Goal: Transaction & Acquisition: Book appointment/travel/reservation

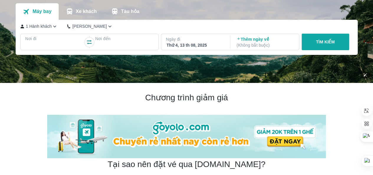
scroll to position [45, 0]
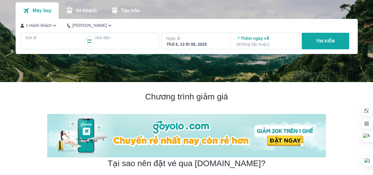
click at [53, 36] on p "Nơi đi" at bounding box center [54, 38] width 58 height 6
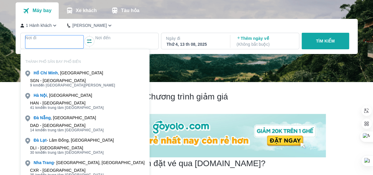
scroll to position [34, 0]
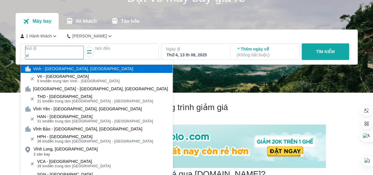
type input "v"
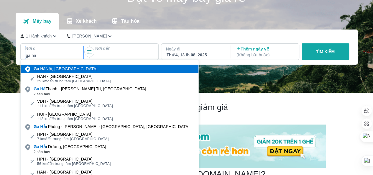
type input "ga hà"
click at [65, 68] on div "Ga [GEOGRAPHIC_DATA], [GEOGRAPHIC_DATA]" at bounding box center [66, 69] width 64 height 6
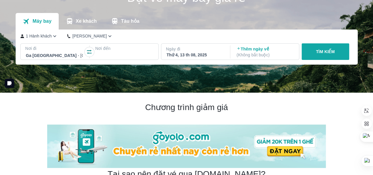
click at [108, 56] on div at bounding box center [124, 55] width 57 height 7
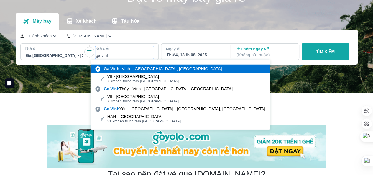
type input "ga vinh"
click at [134, 68] on div "Ga Vinh - Vinh - [GEOGRAPHIC_DATA], [GEOGRAPHIC_DATA]" at bounding box center [163, 69] width 118 height 6
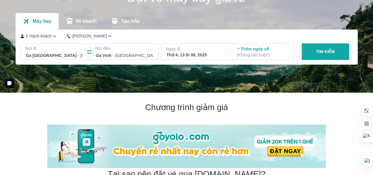
click at [193, 58] on div "Ngày đi Thứ 4, 13 th 08, 2025" at bounding box center [195, 52] width 68 height 17
click at [199, 56] on div "Thứ 4, 13 th 08, 2025" at bounding box center [195, 55] width 57 height 6
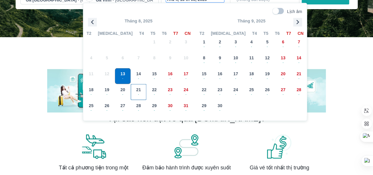
scroll to position [90, 0]
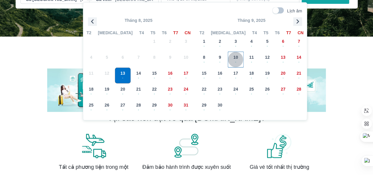
click at [232, 61] on span "-" at bounding box center [235, 61] width 15 height 5
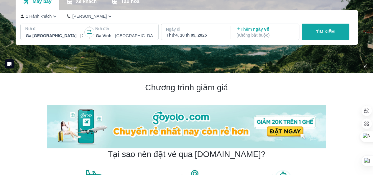
scroll to position [53, 0]
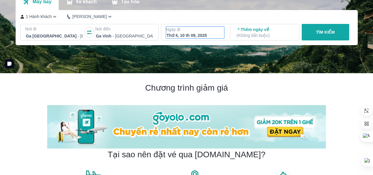
click at [196, 34] on div "Thứ 4, 10 th 09, 2025" at bounding box center [195, 35] width 57 height 6
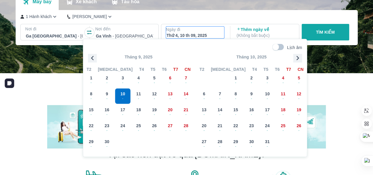
scroll to position [34, 0]
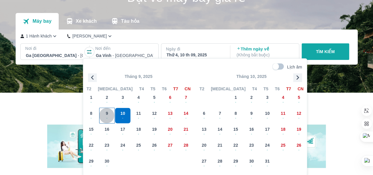
click at [114, 111] on button "9 -" at bounding box center [107, 116] width 16 height 16
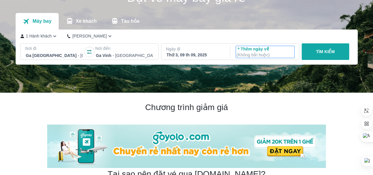
click at [253, 49] on p "Thêm ngày về ( Không bắt buộc )" at bounding box center [265, 52] width 57 height 12
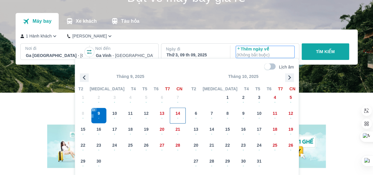
click at [174, 113] on div "14 -" at bounding box center [177, 115] width 15 height 15
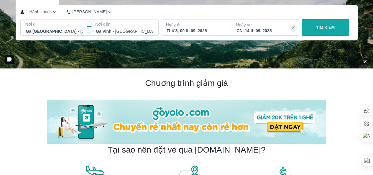
scroll to position [58, 0]
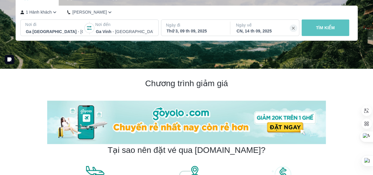
click at [317, 21] on button "TÌM KIẾM" at bounding box center [326, 27] width 48 height 17
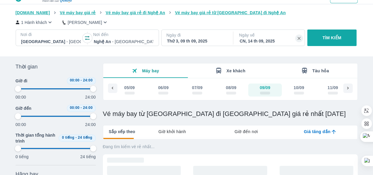
scroll to position [13, 0]
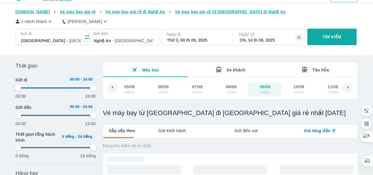
click at [309, 69] on div "Tàu hỏa" at bounding box center [315, 69] width 28 height 7
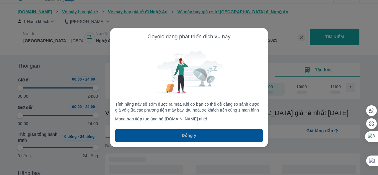
click at [240, 134] on button "Đồng ý" at bounding box center [189, 135] width 148 height 13
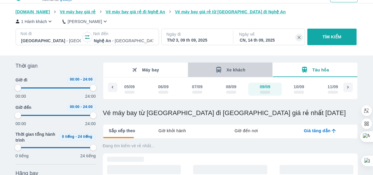
click at [248, 65] on button "Xe khách" at bounding box center [230, 70] width 85 height 14
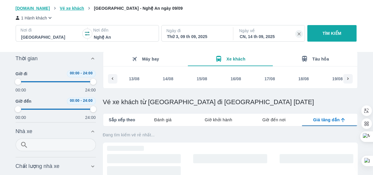
type input "97.9166666666667"
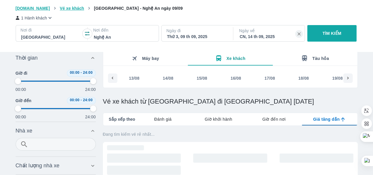
type input "97.9166666666667"
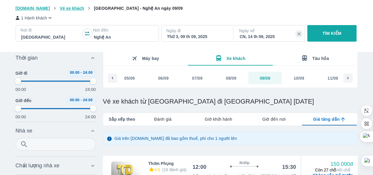
type input "97.9166666666667"
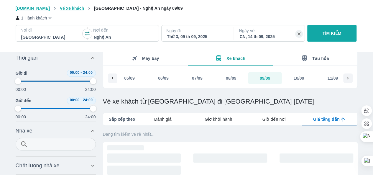
type input "97.9166666666667"
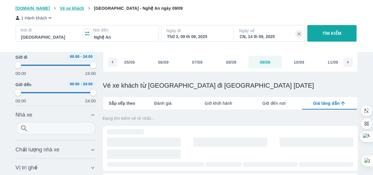
type input "97.9166666666667"
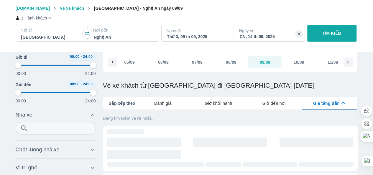
type input "97.9166666666667"
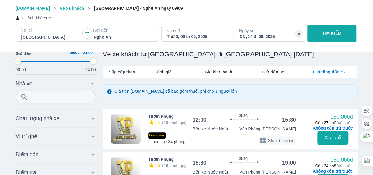
scroll to position [0, 0]
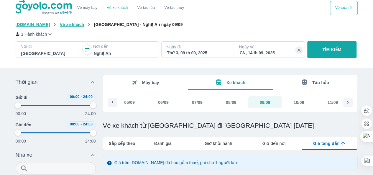
click at [194, 53] on div "Thứ 3, 09 th 09, 2025" at bounding box center [197, 53] width 60 height 6
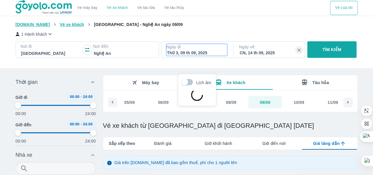
scroll to position [34, 0]
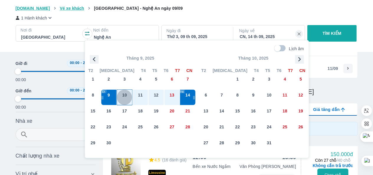
click at [127, 97] on span "10" at bounding box center [124, 95] width 5 height 6
type input "97.9166666666667"
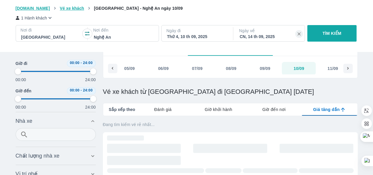
type input "97.9166666666667"
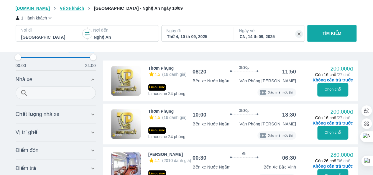
scroll to position [120, 0]
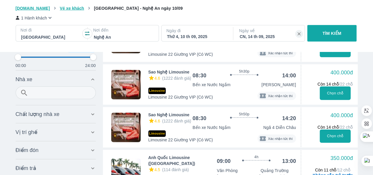
type input "97.9166666666667"
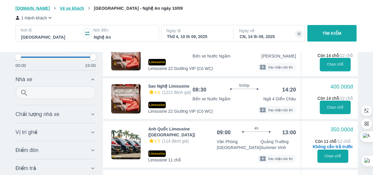
type input "97.9166666666667"
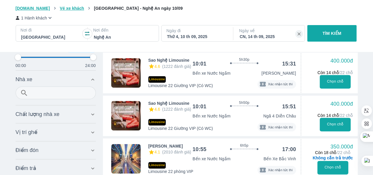
scroll to position [1243, 0]
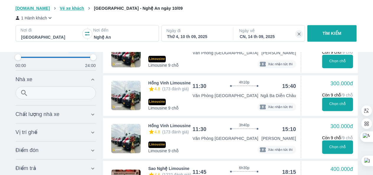
type input "97.9166666666667"
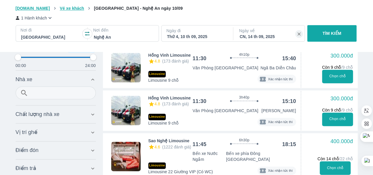
scroll to position [1504, 0]
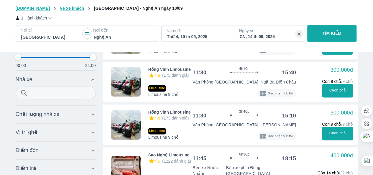
type input "97.9166666666667"
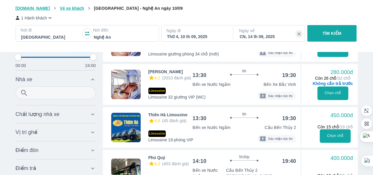
type input "97.9166666666667"
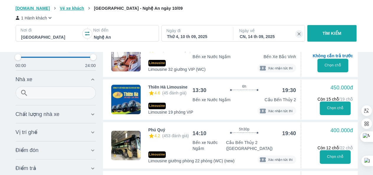
scroll to position [2670, 0]
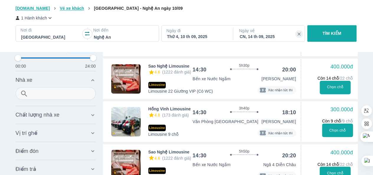
type input "97.9166666666667"
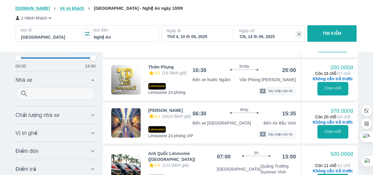
scroll to position [465, 0]
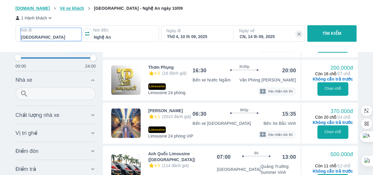
click at [64, 37] on div at bounding box center [51, 37] width 60 height 7
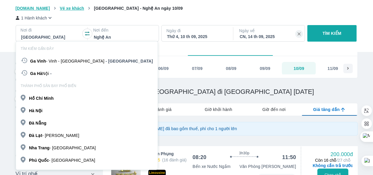
click at [173, 130] on p "Giá trên [DOMAIN_NAME] đã bao gồm thuế, phí cho 1 người lớn" at bounding box center [175, 129] width 123 height 6
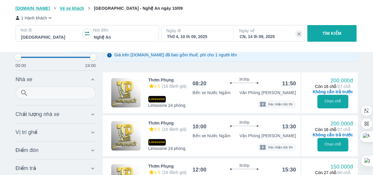
scroll to position [108, 0]
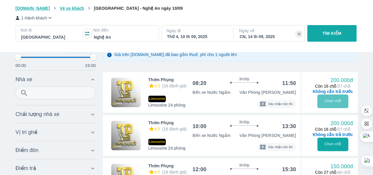
click at [335, 100] on button "Chọn chỗ" at bounding box center [333, 101] width 31 height 14
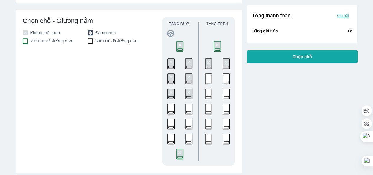
scroll to position [146, 0]
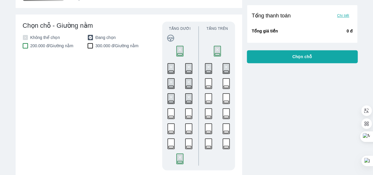
click at [210, 87] on rect at bounding box center [208, 87] width 5 height 2
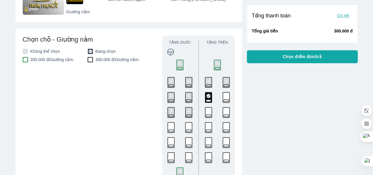
scroll to position [132, 0]
click at [93, 60] on div "300.000 đ / [GEOGRAPHIC_DATA] nằm" at bounding box center [119, 60] width 63 height 6
click at [91, 60] on div at bounding box center [90, 59] width 5 height 5
click at [226, 99] on rect at bounding box center [226, 98] width 7 height 10
click at [225, 101] on rect at bounding box center [226, 101] width 5 height 2
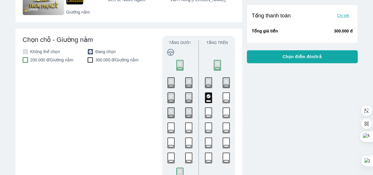
click at [178, 66] on rect at bounding box center [179, 65] width 7 height 10
click at [216, 64] on rect at bounding box center [217, 65] width 7 height 10
click at [187, 79] on rect at bounding box center [188, 83] width 7 height 10
click at [187, 131] on rect at bounding box center [188, 131] width 5 height 2
click at [211, 97] on rect at bounding box center [208, 98] width 7 height 10
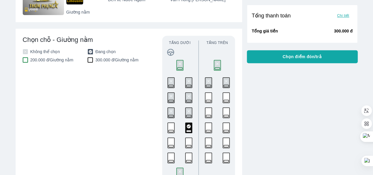
click at [190, 125] on rect at bounding box center [188, 128] width 7 height 10
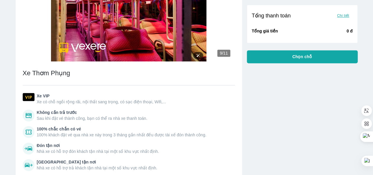
scroll to position [380, 0]
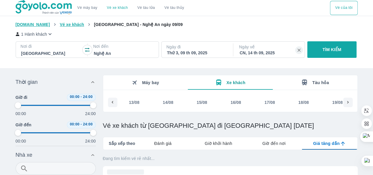
type input "97.9166666666667"
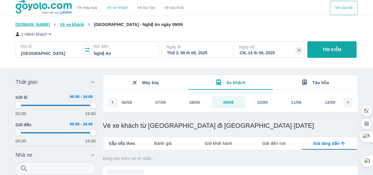
type input "97.9166666666667"
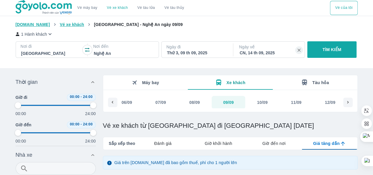
type input "97.9166666666667"
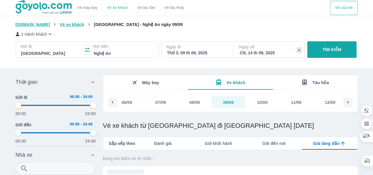
type input "97.9166666666667"
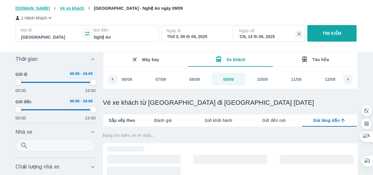
type input "97.9166666666667"
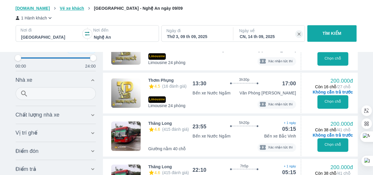
scroll to position [408, 0]
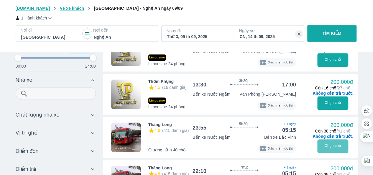
click at [321, 152] on button "Chọn chỗ" at bounding box center [333, 146] width 31 height 14
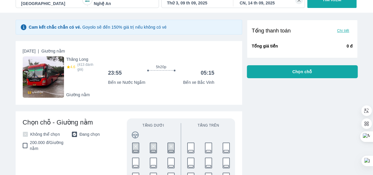
scroll to position [105, 0]
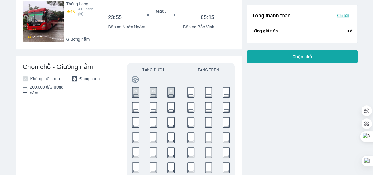
click at [207, 106] on rect at bounding box center [208, 107] width 7 height 10
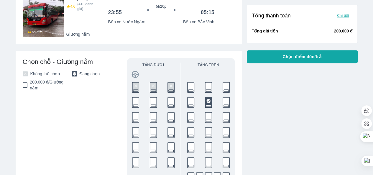
scroll to position [113, 0]
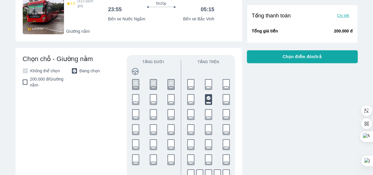
click at [154, 98] on rect at bounding box center [153, 99] width 7 height 10
click at [210, 95] on rect at bounding box center [208, 99] width 7 height 10
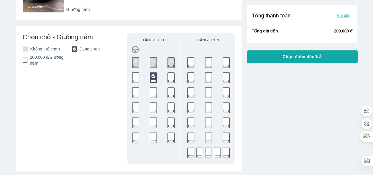
scroll to position [125, 0]
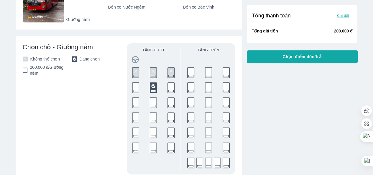
click at [152, 87] on icon at bounding box center [153, 86] width 4 height 4
click at [139, 87] on icon at bounding box center [136, 88] width 8 height 12
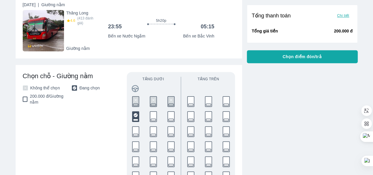
scroll to position [95, 0]
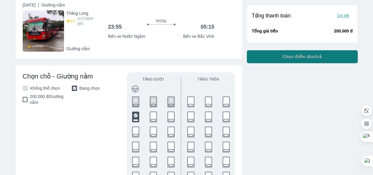
click at [280, 60] on button "Chọn điểm đón/trả" at bounding box center [302, 56] width 111 height 13
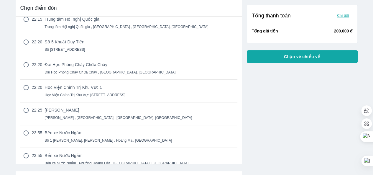
scroll to position [73, 0]
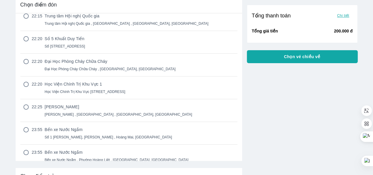
click at [28, 149] on input "radio" at bounding box center [26, 152] width 12 height 6
radio input "true"
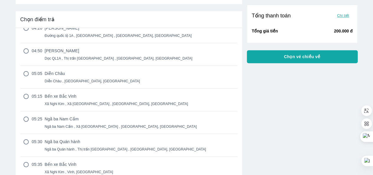
scroll to position [0, 0]
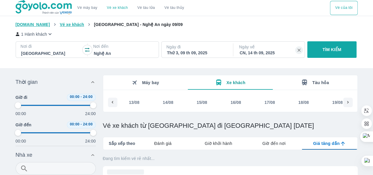
type input "97.9166666666667"
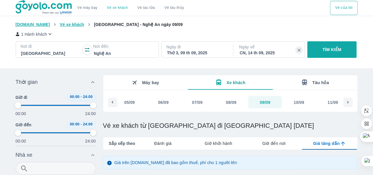
type input "97.9166666666667"
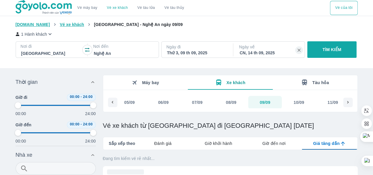
type input "97.9166666666667"
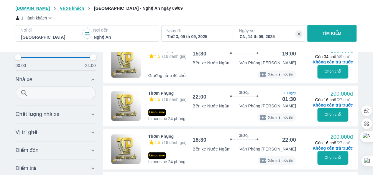
scroll to position [181, 0]
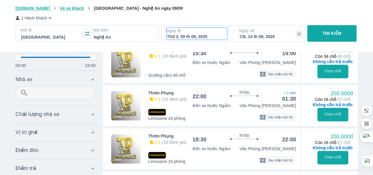
click at [215, 35] on div "Thứ 3, 09 th 09, 2025" at bounding box center [197, 37] width 60 height 6
type input "97.9166666666667"
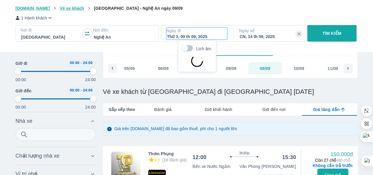
type input "97.9166666666667"
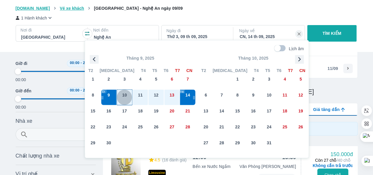
click at [121, 97] on div "10" at bounding box center [124, 97] width 15 height 15
type input "97.9166666666667"
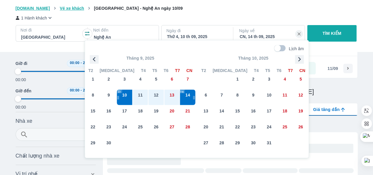
type input "97.9166666666667"
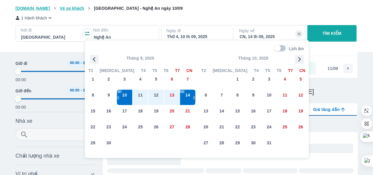
type input "97.9166666666667"
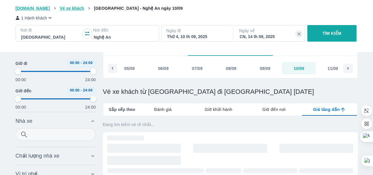
type input "97.9166666666667"
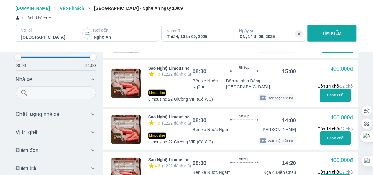
scroll to position [854, 0]
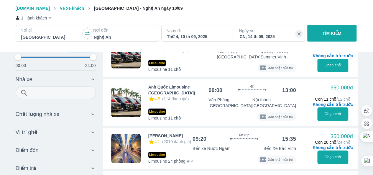
type input "97.9166666666667"
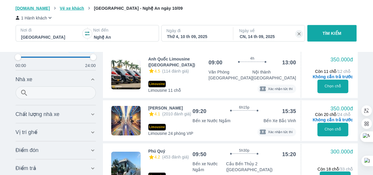
type input "97.9166666666667"
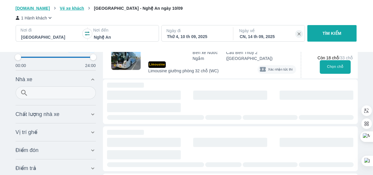
type input "97.9166666666667"
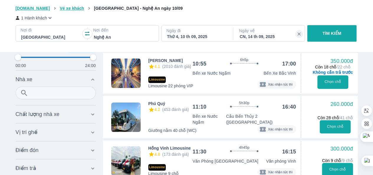
scroll to position [1299, 0]
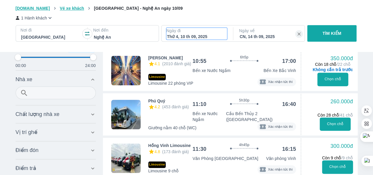
click at [175, 31] on p "Ngày đi" at bounding box center [196, 31] width 61 height 6
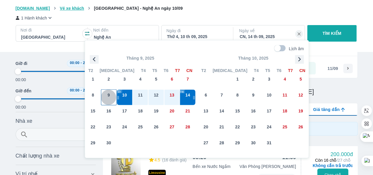
click at [109, 94] on span "9" at bounding box center [109, 95] width 2 height 6
type input "97.9166666666667"
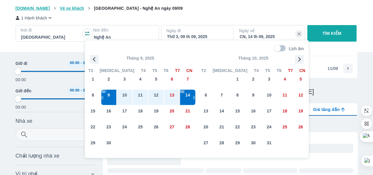
type input "97.9166666666667"
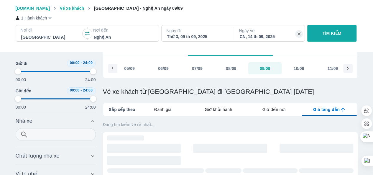
type input "97.9166666666667"
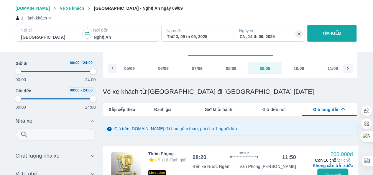
type input "97.9166666666667"
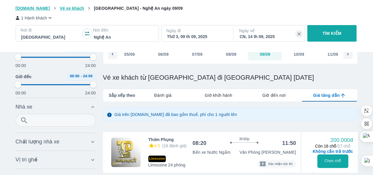
scroll to position [73, 0]
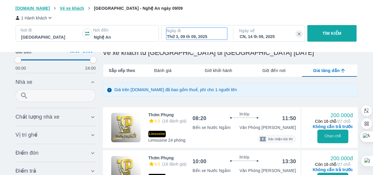
click at [202, 37] on div "Thứ 3, 09 th 09, 2025" at bounding box center [197, 37] width 60 height 6
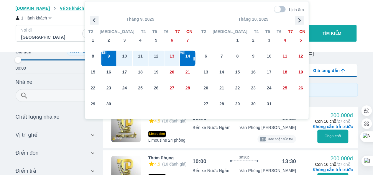
scroll to position [34, 0]
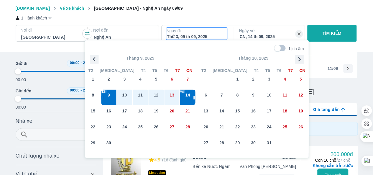
click at [202, 37] on div "Thứ 3, 09 th 09, 2025" at bounding box center [197, 37] width 60 height 6
click at [225, 13] on div "1 Hành khách Nơi đi [GEOGRAPHIC_DATA] Nơi đến [GEOGRAPHIC_DATA] Ngày đi Thứ 3, …" at bounding box center [187, 28] width 342 height 35
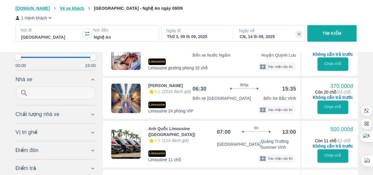
scroll to position [318, 0]
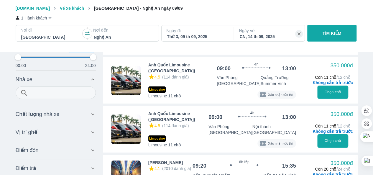
type input "97.9166666666667"
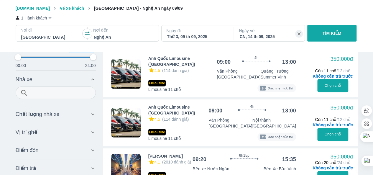
type input "97.9166666666667"
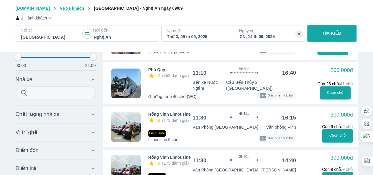
scroll to position [1331, 0]
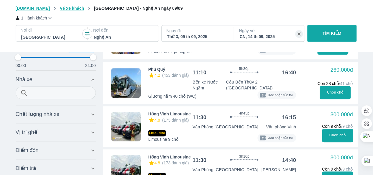
type input "97.9166666666667"
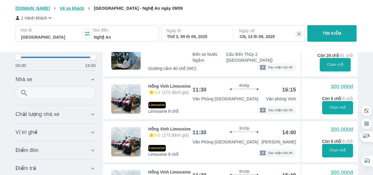
type input "97.9166666666667"
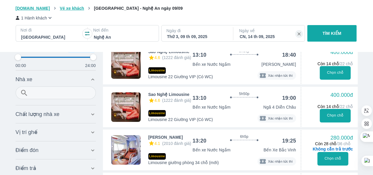
type input "97.9166666666667"
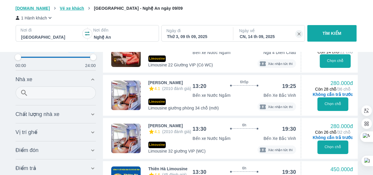
type input "97.9166666666667"
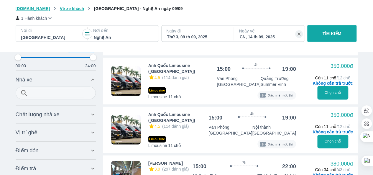
type input "97.9166666666667"
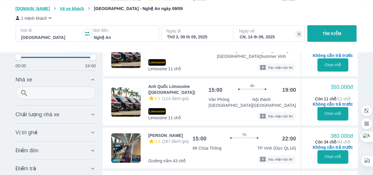
scroll to position [3069, 0]
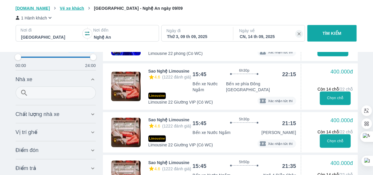
type input "97.9166666666667"
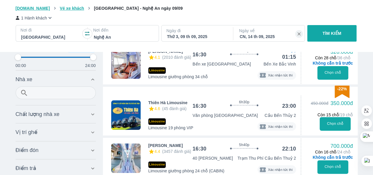
scroll to position [3532, 0]
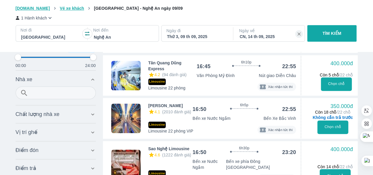
type input "97.9166666666667"
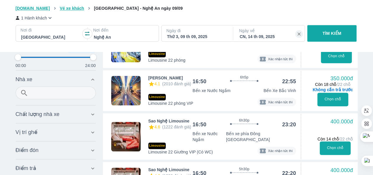
type input "97.9166666666667"
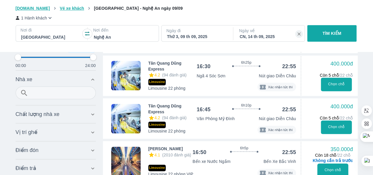
scroll to position [4591, 0]
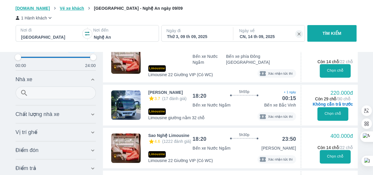
type input "97.9166666666667"
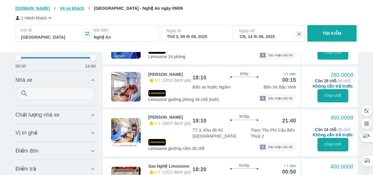
type input "97.9166666666667"
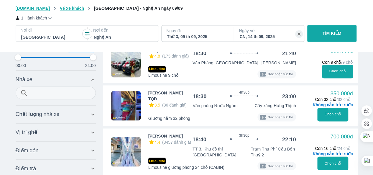
scroll to position [4991, 0]
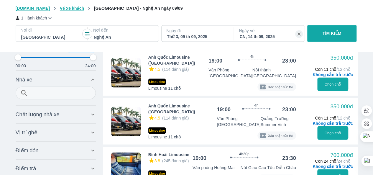
type input "97.9166666666667"
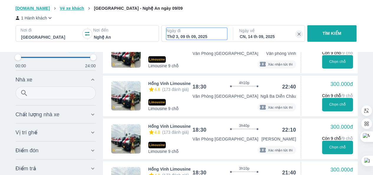
type input "97.9166666666667"
click at [184, 33] on p "Ngày đi" at bounding box center [196, 31] width 61 height 6
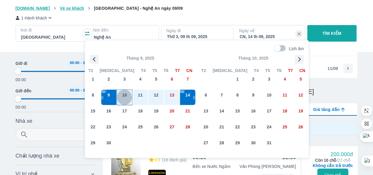
click at [117, 96] on div "10" at bounding box center [124, 97] width 15 height 15
type input "97.9166666666667"
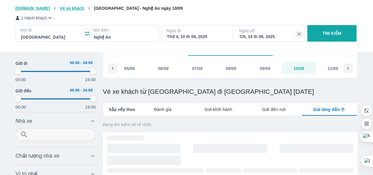
type input "97.9166666666667"
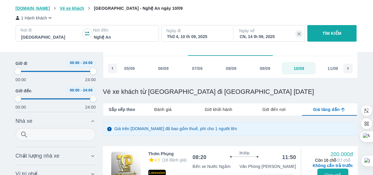
type input "97.9166666666667"
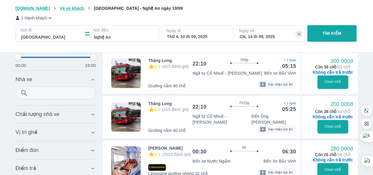
scroll to position [346, 0]
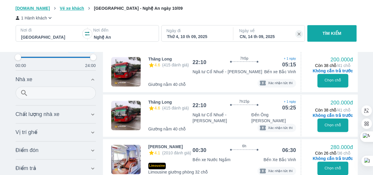
type input "97.9166666666667"
type input "95.8333333333333"
type input "97.9166666666667"
type input "91.6666666666667"
type input "97.9166666666667"
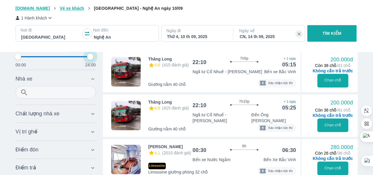
type input "87.5"
type input "97.9166666666667"
type input "83.3333333333333"
type input "97.9166666666667"
type input "81.25"
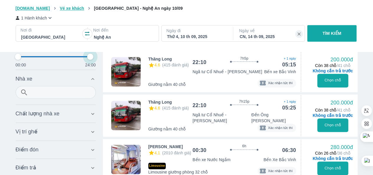
type input "97.9166666666667"
type input "79.1666666666667"
type input "97.9166666666667"
type input "77.0833333333333"
type input "97.9166666666667"
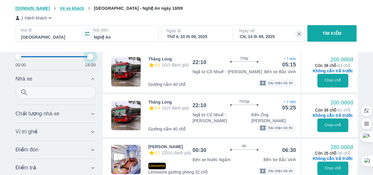
type input "77.0833333333333"
type input "97.9166666666667"
type input "75"
type input "97.9166666666667"
type input "72.9166666666667"
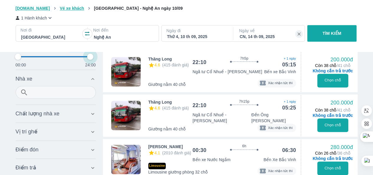
type input "97.9166666666667"
type input "72.9166666666667"
type input "97.9166666666667"
type input "70.8333333333333"
type input "97.9166666666667"
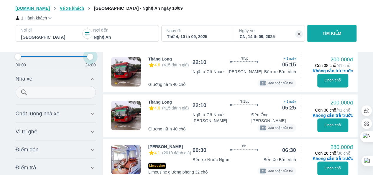
type input "68.75"
type input "97.9166666666667"
type input "66.6666666666667"
type input "97.9166666666667"
type input "64.5833333333333"
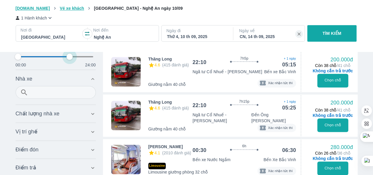
type input "97.9166666666667"
type input "64.5833333333333"
type input "97.9166666666667"
type input "62.5"
type input "97.9166666666667"
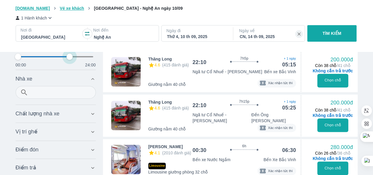
type input "60.4166666666667"
type input "97.9166666666667"
type input "58.3333333333333"
type input "97.9166666666667"
type input "56.25"
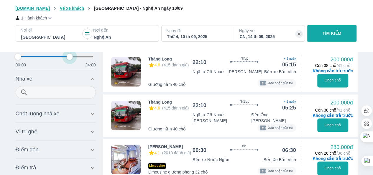
type input "97.9166666666667"
type input "54.1666666666667"
type input "97.9166666666667"
type input "52.0833333333333"
type input "97.9166666666667"
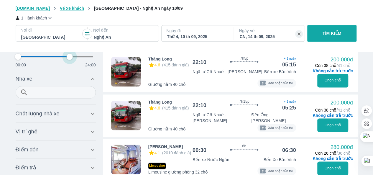
type input "47.9166666666667"
type input "97.9166666666667"
type input "45.8333333333333"
type input "97.9166666666667"
type input "43.75"
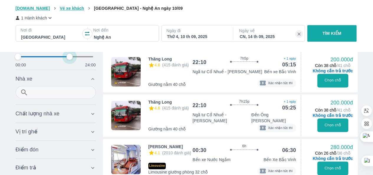
type input "97.9166666666667"
type input "39.5833333333333"
type input "97.9166666666667"
type input "39.5833333333333"
type input "97.9166666666667"
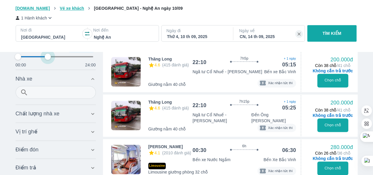
type input "37.5"
type input "97.9166666666667"
type input "35.4166666666667"
type input "97.9166666666667"
type input "33.3333333333333"
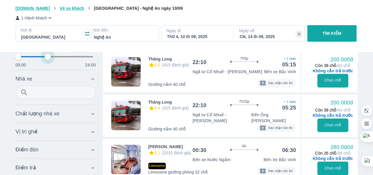
type input "97.9166666666667"
type input "33.3333333333333"
drag, startPoint x: 90, startPoint y: 56, endPoint x: 27, endPoint y: 64, distance: 63.4
click at [27, 64] on div "00:00 24:00" at bounding box center [56, 60] width 80 height 16
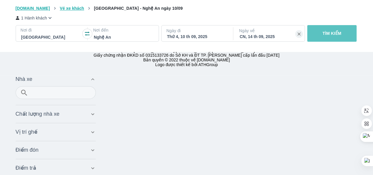
click at [326, 34] on p "TÌM KIẾM" at bounding box center [332, 33] width 19 height 6
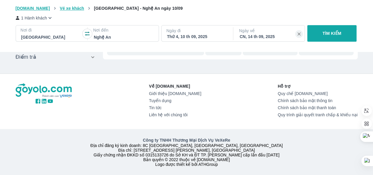
scroll to position [253, 0]
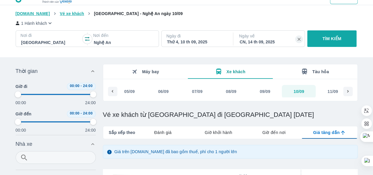
scroll to position [11, 0]
drag, startPoint x: 94, startPoint y: 96, endPoint x: 60, endPoint y: 98, distance: 34.0
click at [60, 98] on div "00:00 24:00" at bounding box center [56, 98] width 80 height 16
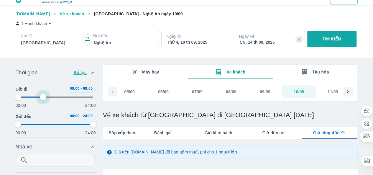
drag, startPoint x: 91, startPoint y: 93, endPoint x: 43, endPoint y: 108, distance: 49.9
click at [43, 108] on div "00:00 24:00" at bounding box center [56, 101] width 80 height 16
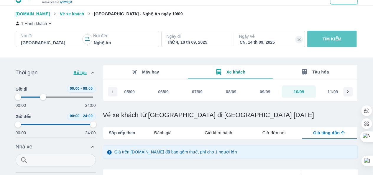
click at [325, 37] on p "TÌM KIẾM" at bounding box center [332, 39] width 19 height 6
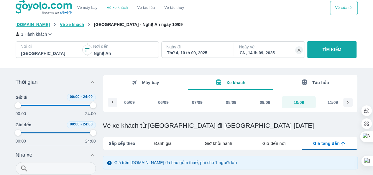
scroll to position [25, 0]
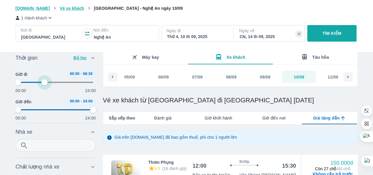
drag, startPoint x: 90, startPoint y: 83, endPoint x: 44, endPoint y: 88, distance: 46.2
click at [44, 87] on span at bounding box center [56, 82] width 76 height 9
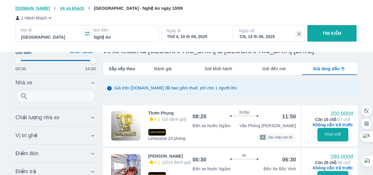
scroll to position [74, 0]
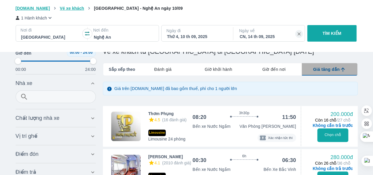
click at [336, 70] on span "Giá tăng dần" at bounding box center [326, 69] width 27 height 6
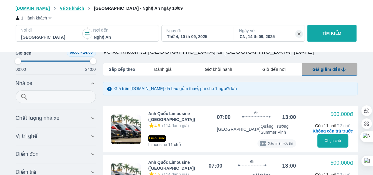
click at [336, 70] on span "Giá giảm dần" at bounding box center [327, 69] width 28 height 6
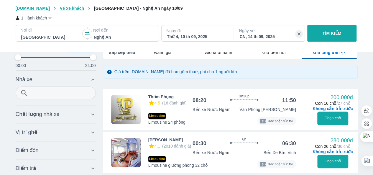
scroll to position [91, 0]
click at [295, 102] on div "11:50" at bounding box center [289, 99] width 14 height 7
click at [319, 96] on div "200.000đ" at bounding box center [329, 97] width 47 height 7
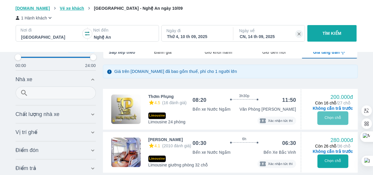
click at [335, 119] on button "Chọn chỗ" at bounding box center [333, 118] width 31 height 14
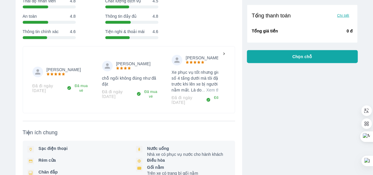
scroll to position [647, 0]
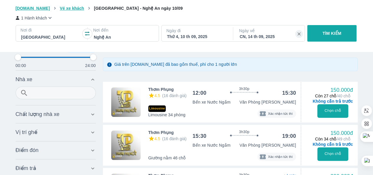
scroll to position [99, 0]
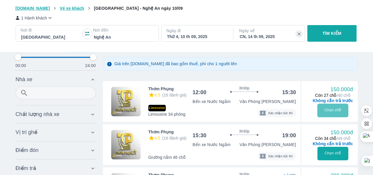
click at [334, 111] on button "Chọn chỗ" at bounding box center [333, 111] width 31 height 14
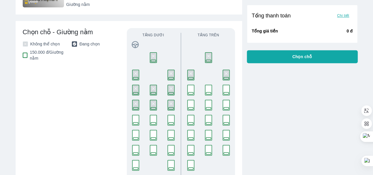
scroll to position [139, 0]
click at [189, 92] on rect at bounding box center [190, 90] width 7 height 10
click at [138, 120] on rect at bounding box center [135, 120] width 7 height 10
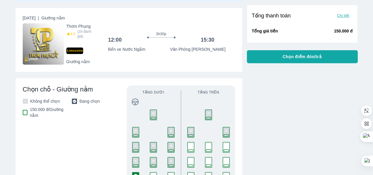
scroll to position [80, 0]
